Goal: Task Accomplishment & Management: Use online tool/utility

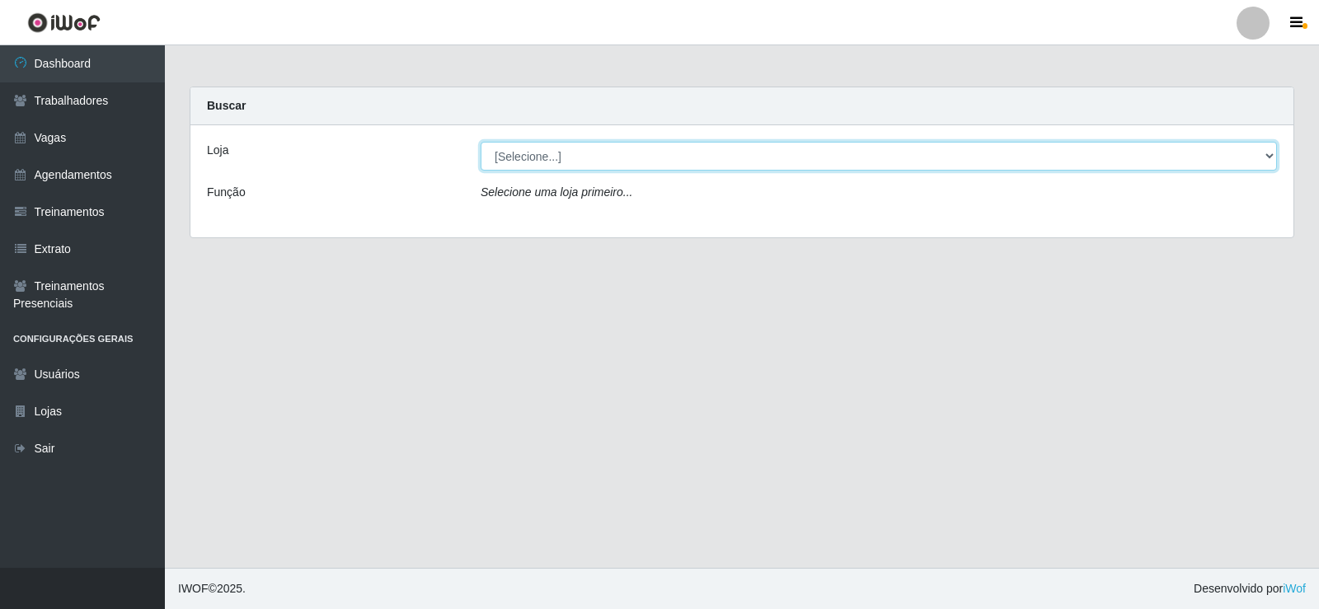
click at [1276, 157] on select "[Selecione...] Supermercado Manaira" at bounding box center [879, 156] width 797 height 29
select select "443"
click at [481, 142] on select "[Selecione...] Supermercado Manaira" at bounding box center [879, 156] width 797 height 29
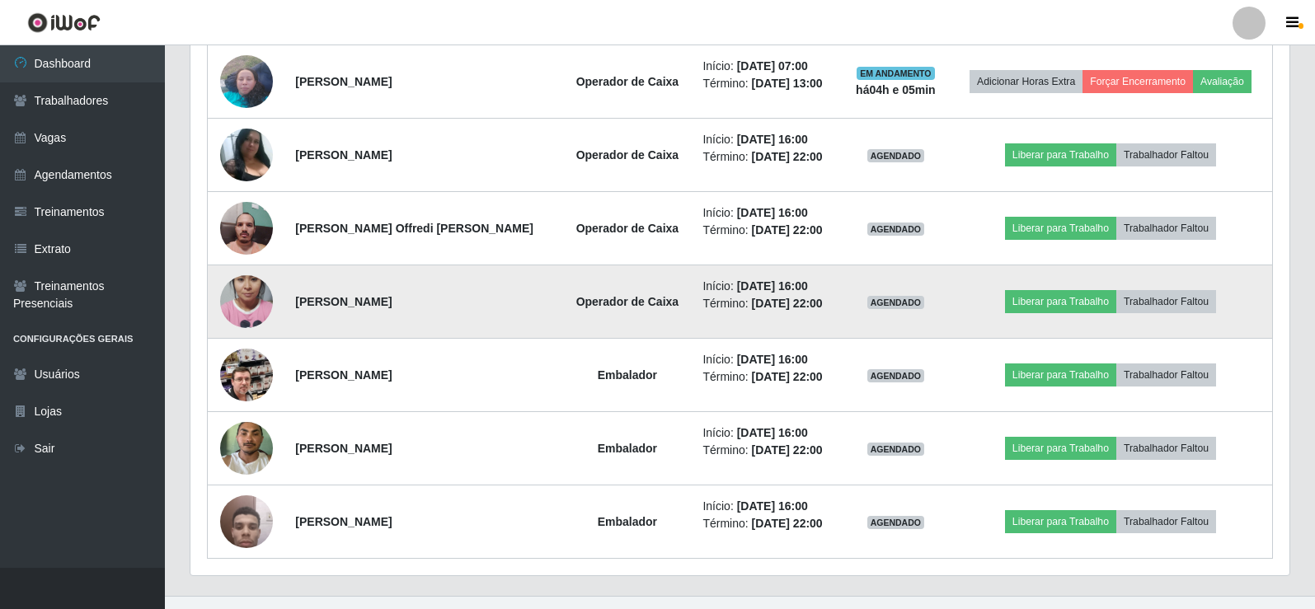
scroll to position [853, 0]
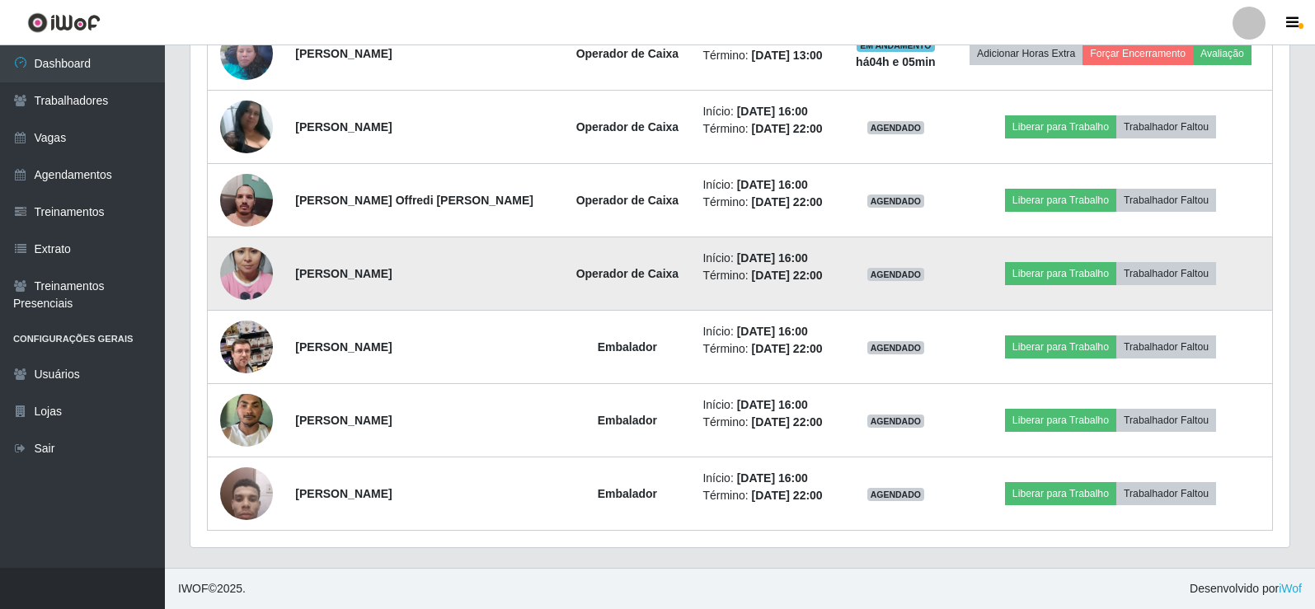
click at [246, 278] on img at bounding box center [246, 274] width 53 height 94
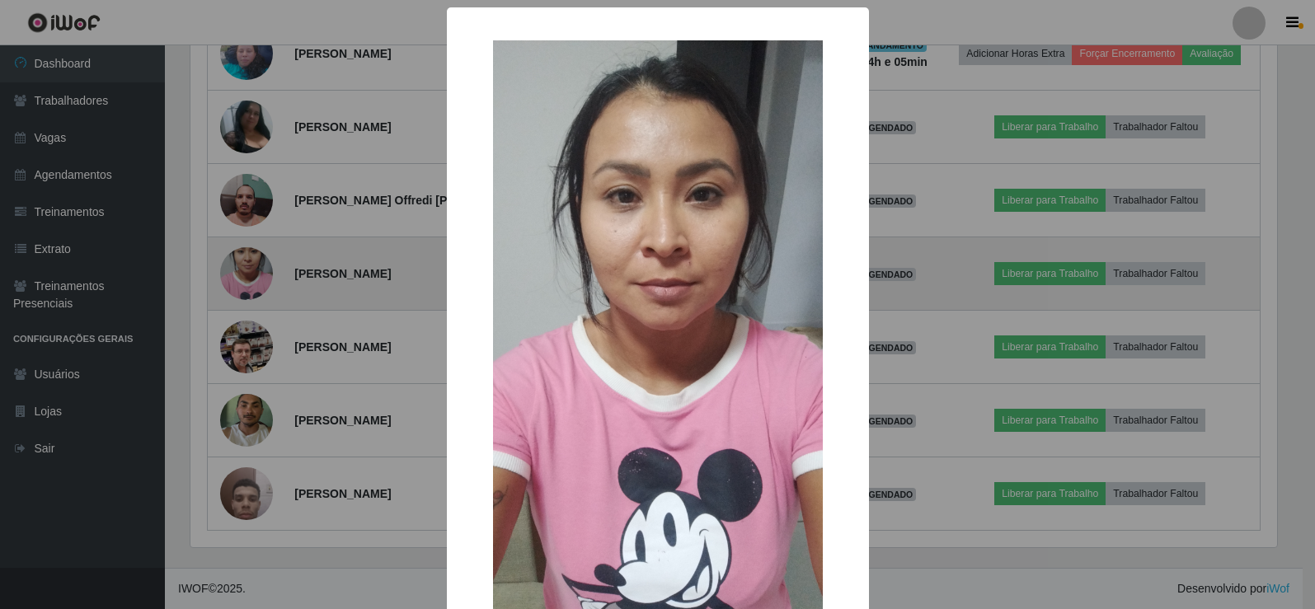
scroll to position [342, 1091]
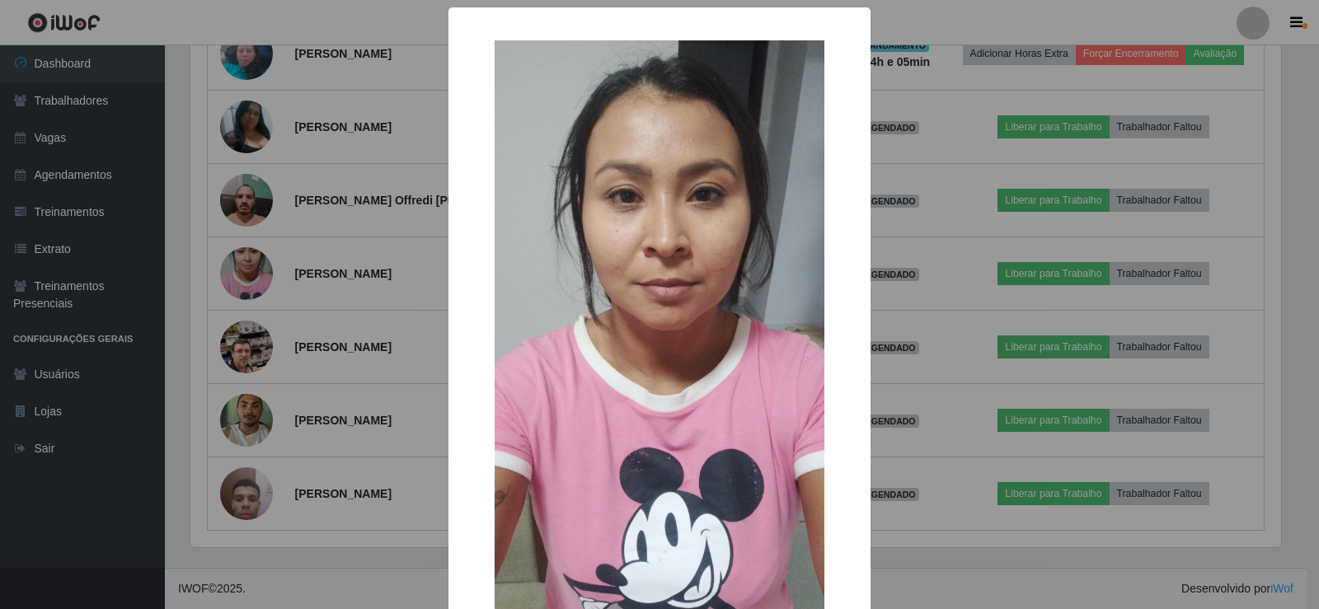
click at [247, 279] on div "× OK Cancel" at bounding box center [659, 304] width 1319 height 609
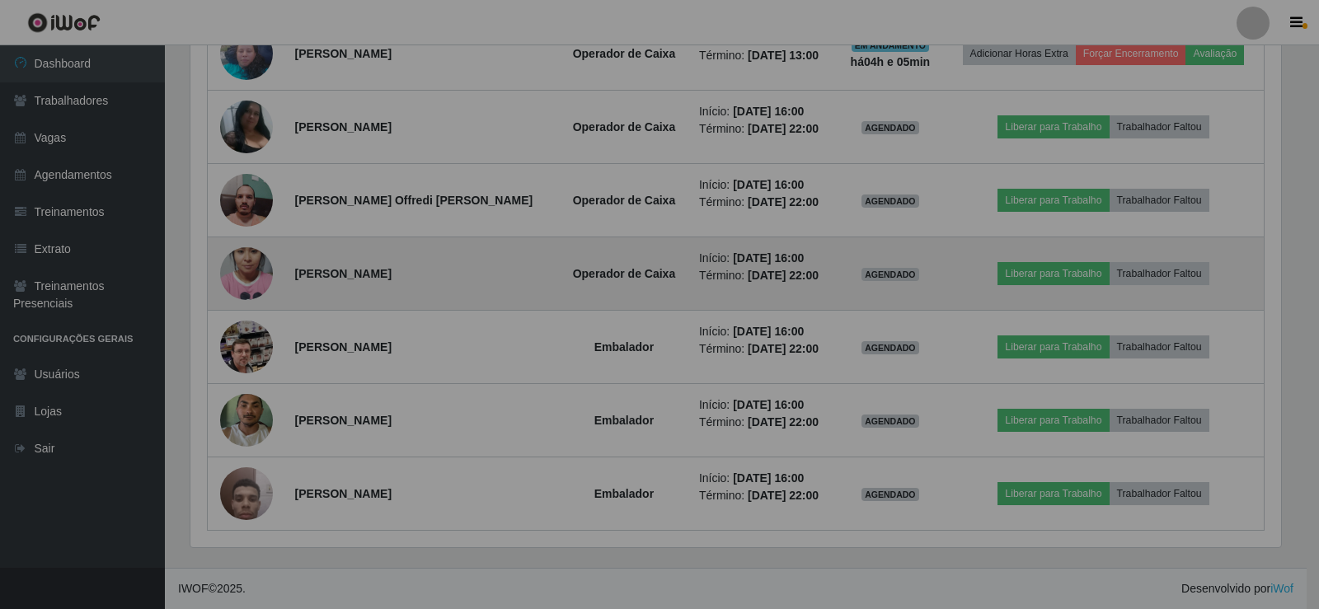
scroll to position [342, 1099]
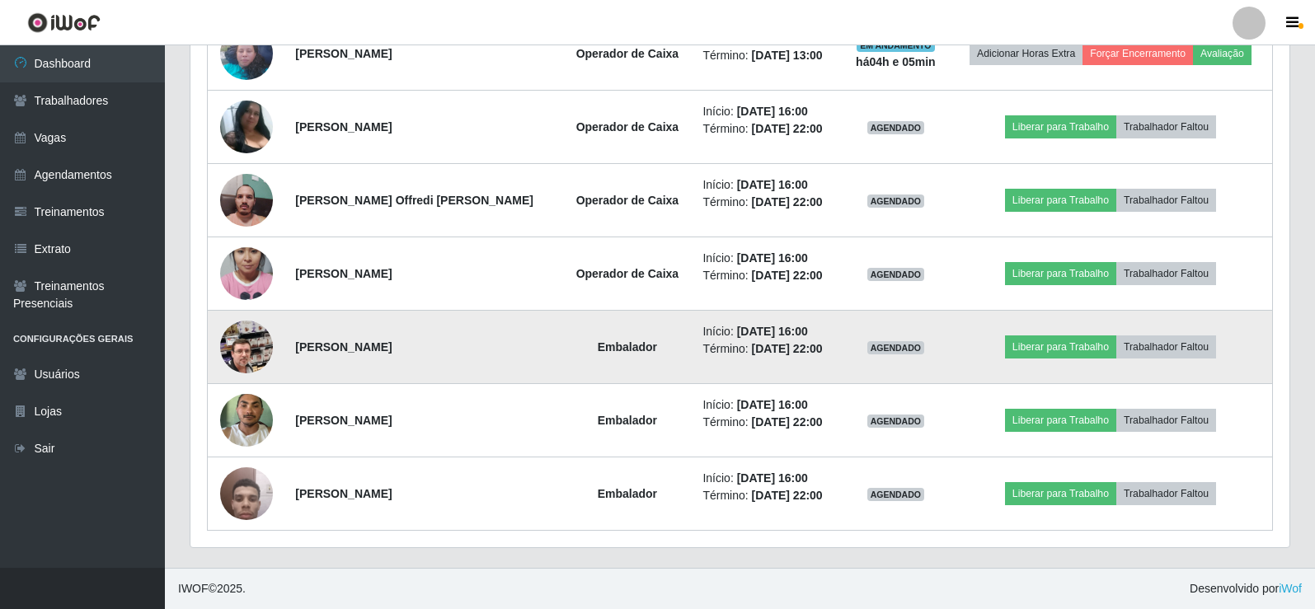
click at [246, 337] on img at bounding box center [246, 347] width 53 height 94
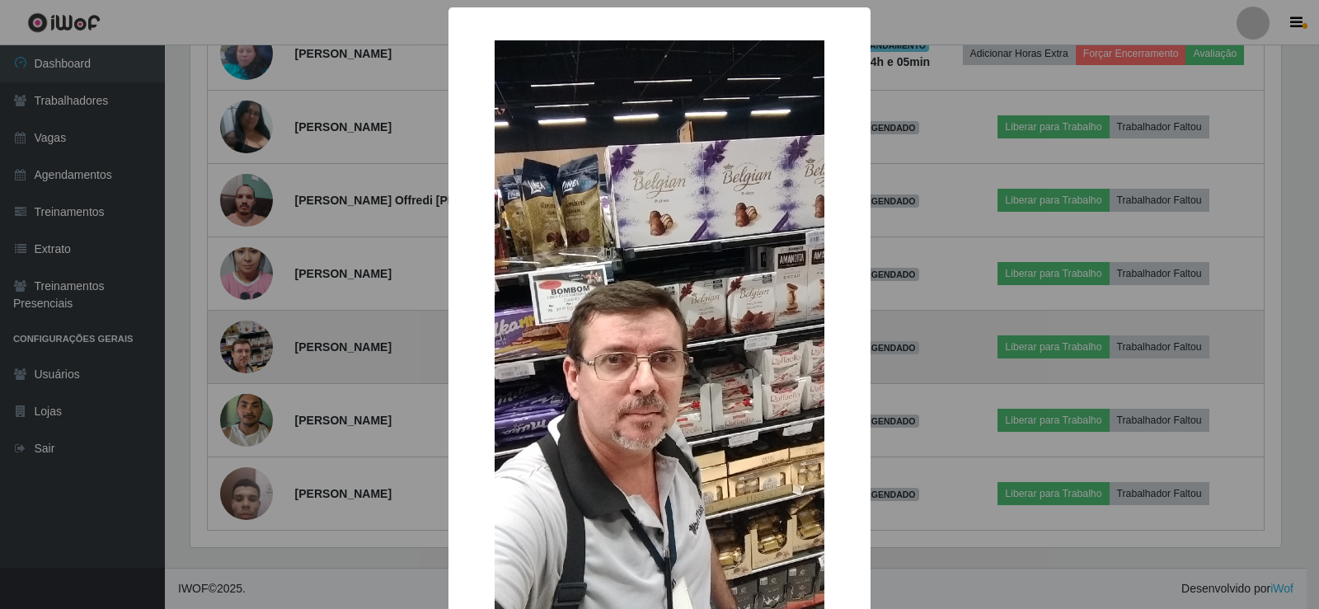
click at [246, 337] on div "× OK Cancel" at bounding box center [659, 304] width 1319 height 609
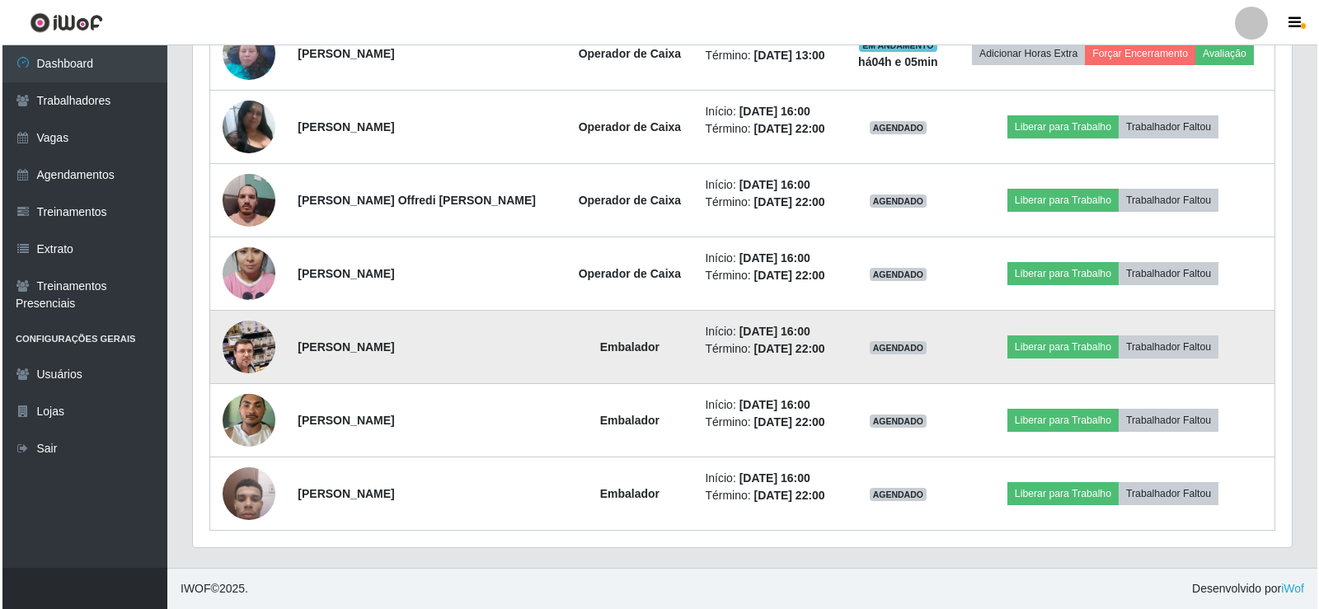
scroll to position [342, 1099]
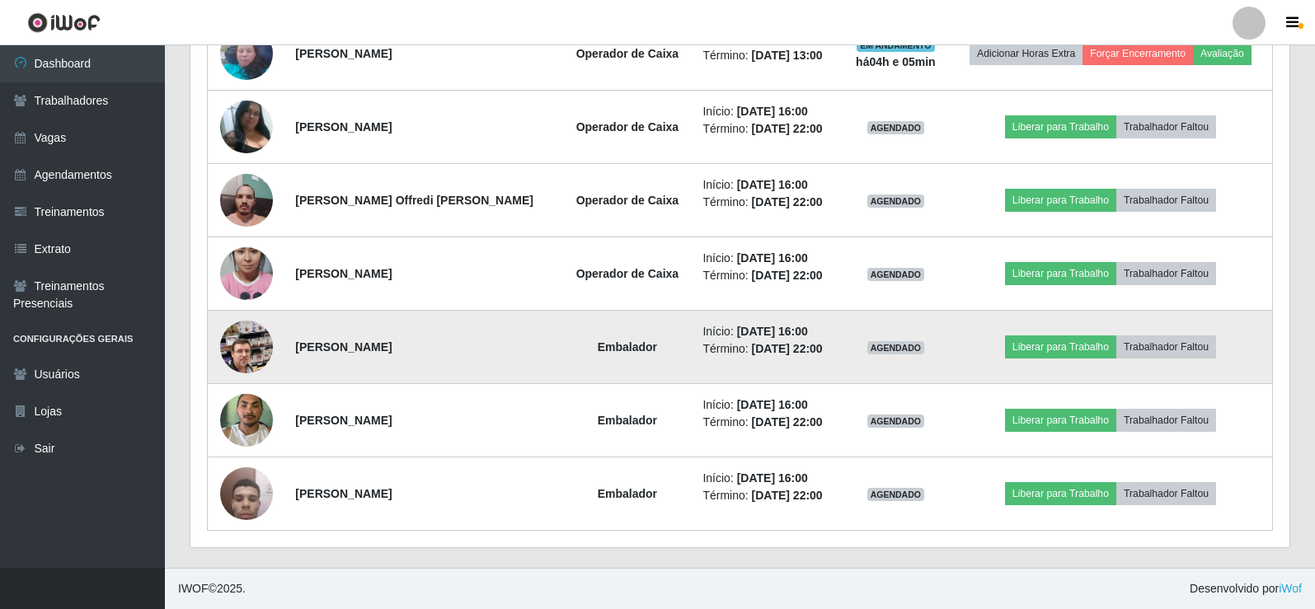
click at [246, 337] on img at bounding box center [246, 347] width 53 height 94
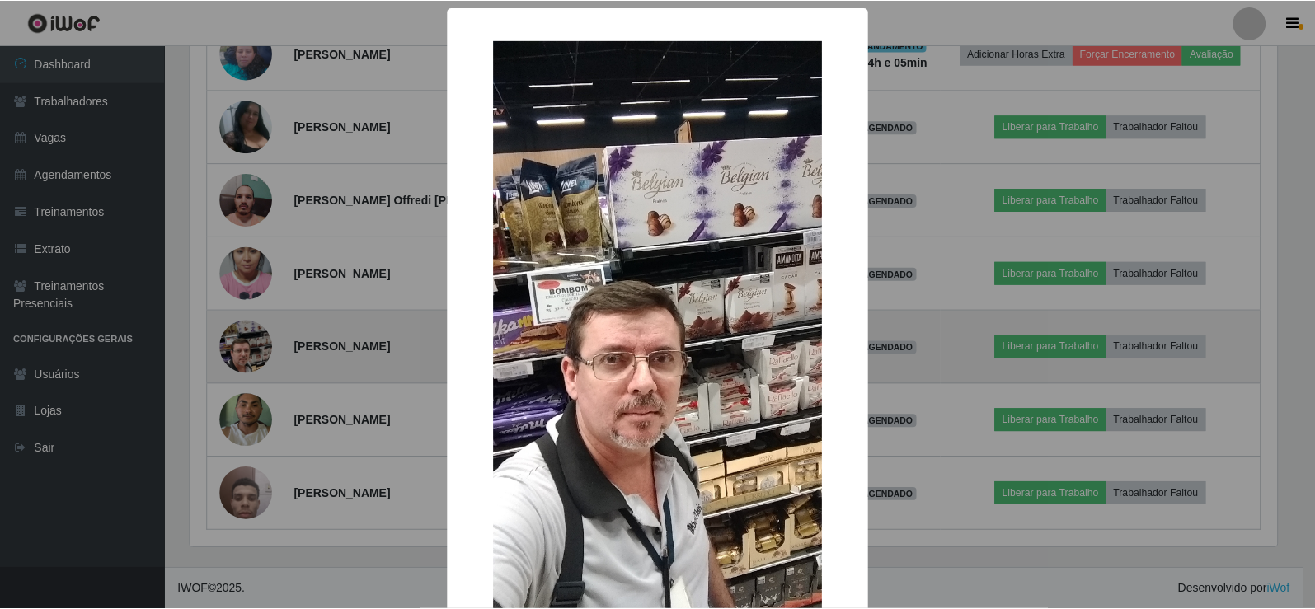
scroll to position [342, 1091]
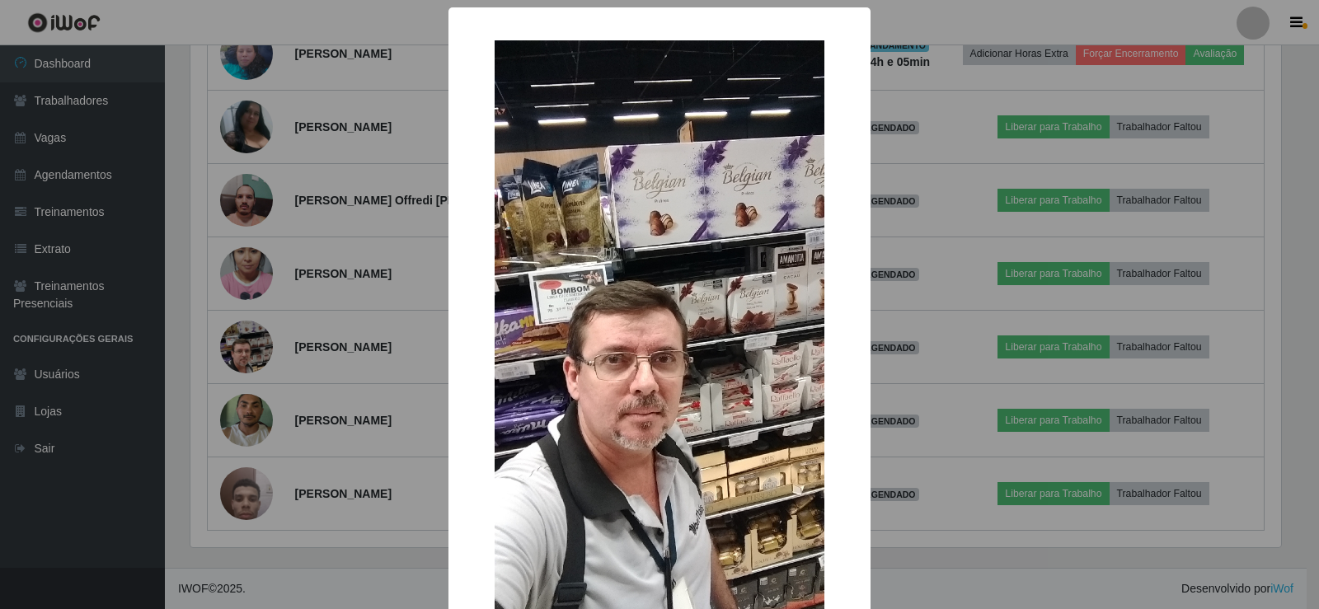
click at [149, 367] on div "× OK Cancel" at bounding box center [659, 304] width 1319 height 609
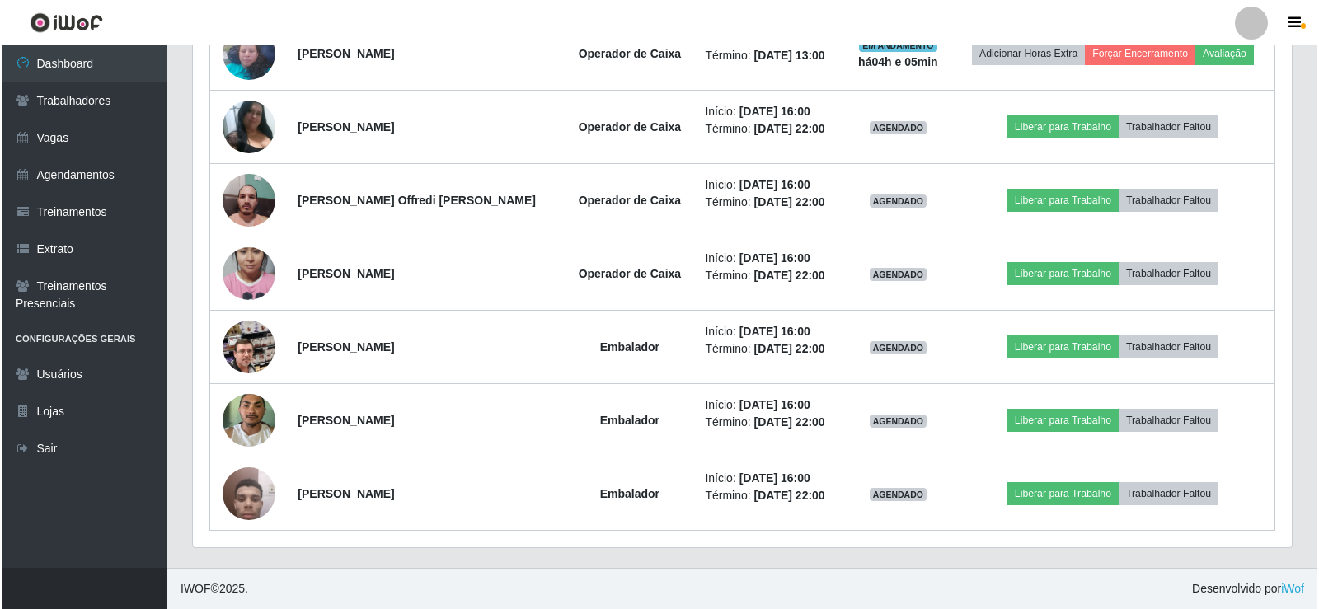
scroll to position [342, 1099]
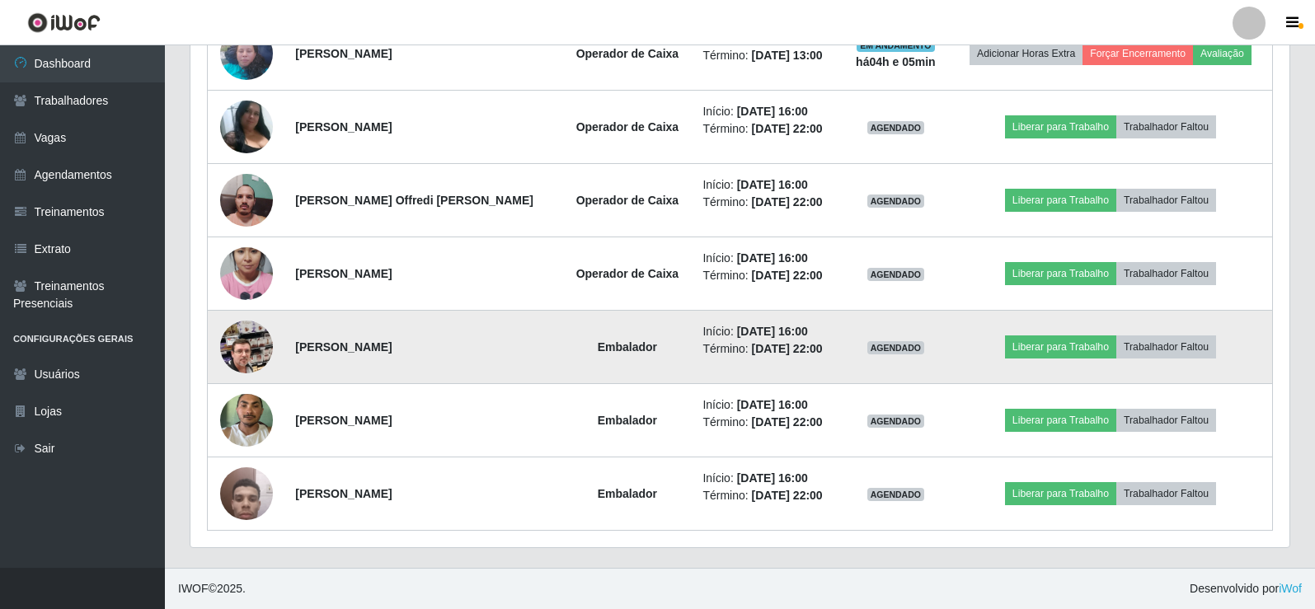
click at [247, 353] on img at bounding box center [246, 347] width 53 height 94
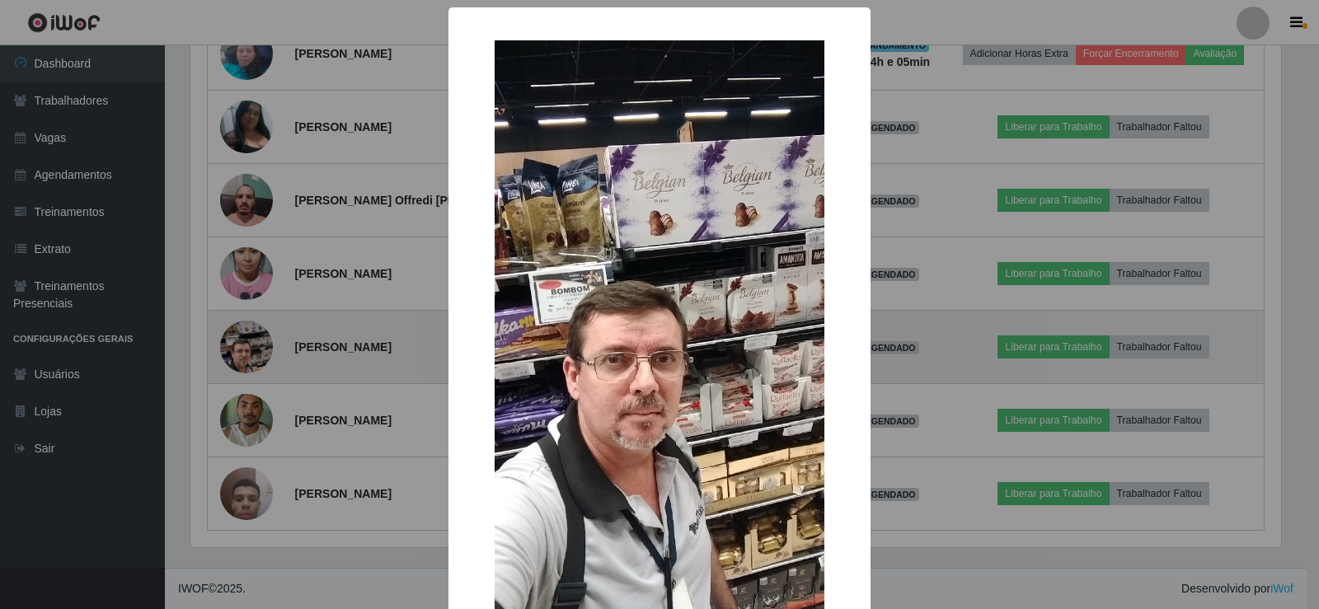
scroll to position [342, 1091]
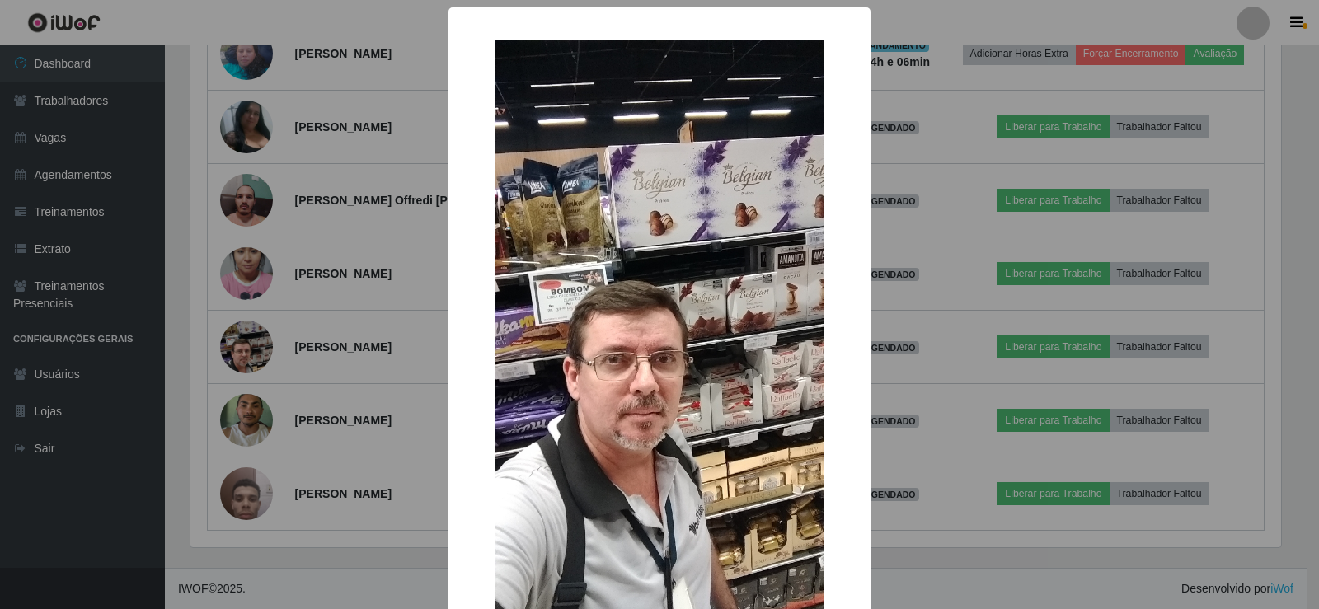
drag, startPoint x: 482, startPoint y: 218, endPoint x: 478, endPoint y: 145, distance: 72.7
click at [478, 146] on div "×" at bounding box center [659, 333] width 389 height 619
